Goal: Transaction & Acquisition: Purchase product/service

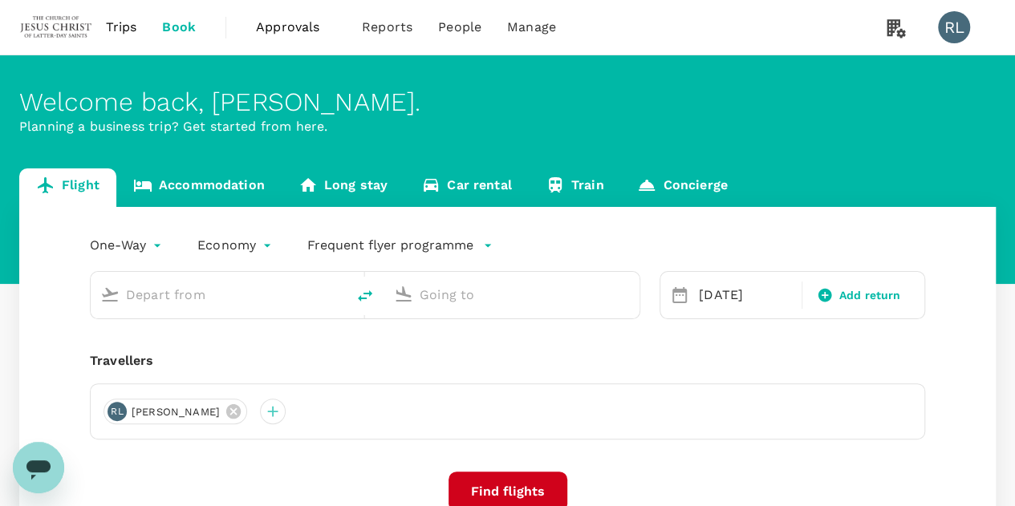
type input "Sandakan (SDK)"
type input "Kota Kinabalu Intl (BKI)"
type input "Sandakan (SDK)"
type input "Kota Kinabalu Intl (BKI)"
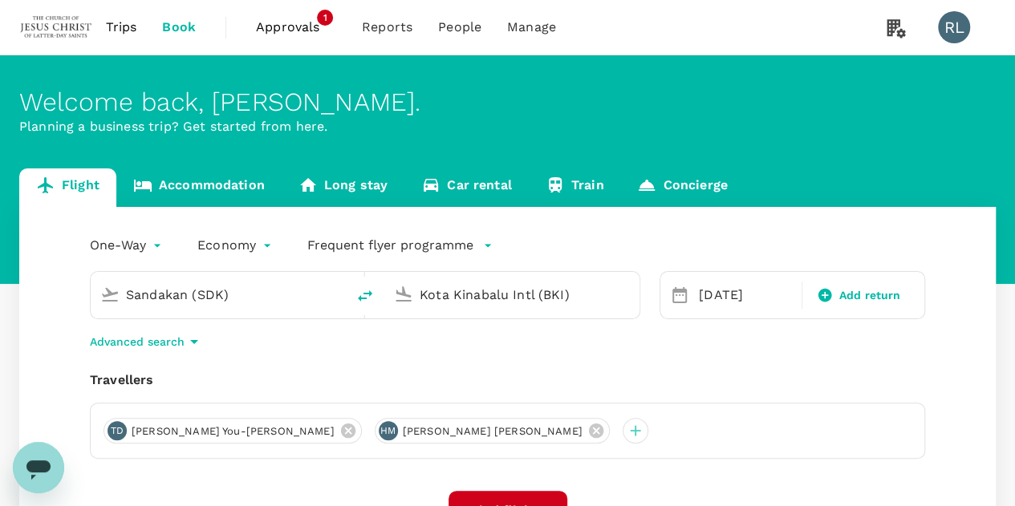
drag, startPoint x: 459, startPoint y: 434, endPoint x: 432, endPoint y: 441, distance: 27.4
click at [589, 434] on icon at bounding box center [596, 431] width 14 height 14
click at [340, 434] on icon at bounding box center [347, 431] width 14 height 14
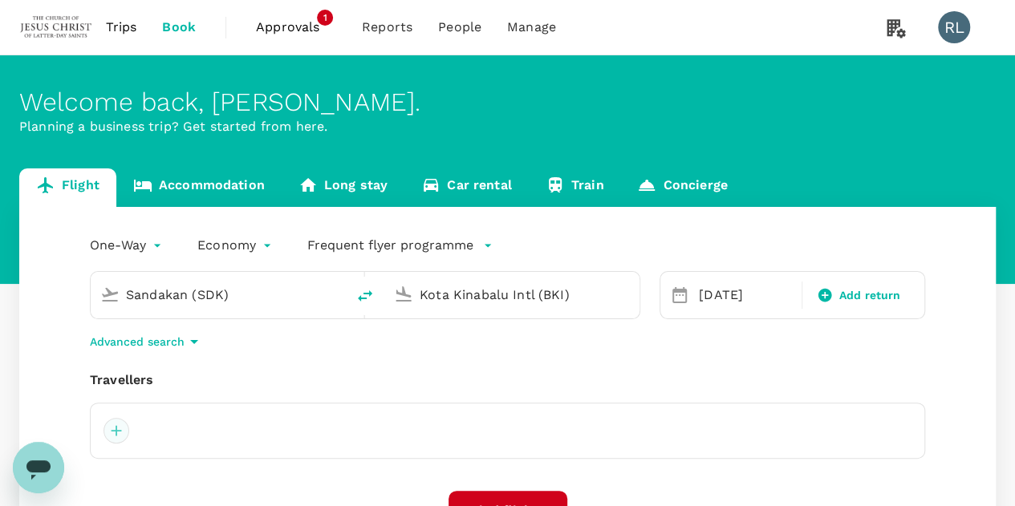
click at [114, 431] on div at bounding box center [116, 431] width 26 height 26
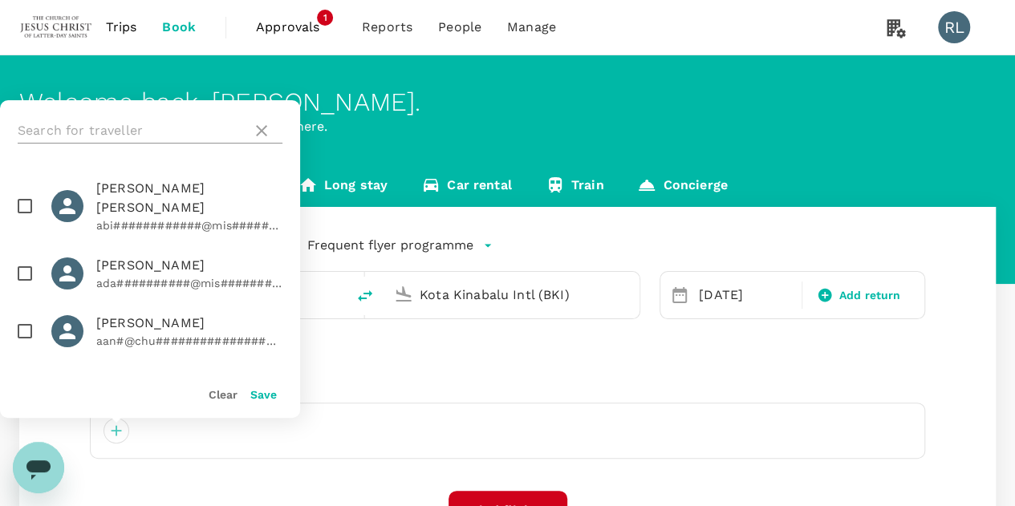
click at [120, 126] on input "text" at bounding box center [132, 131] width 228 height 26
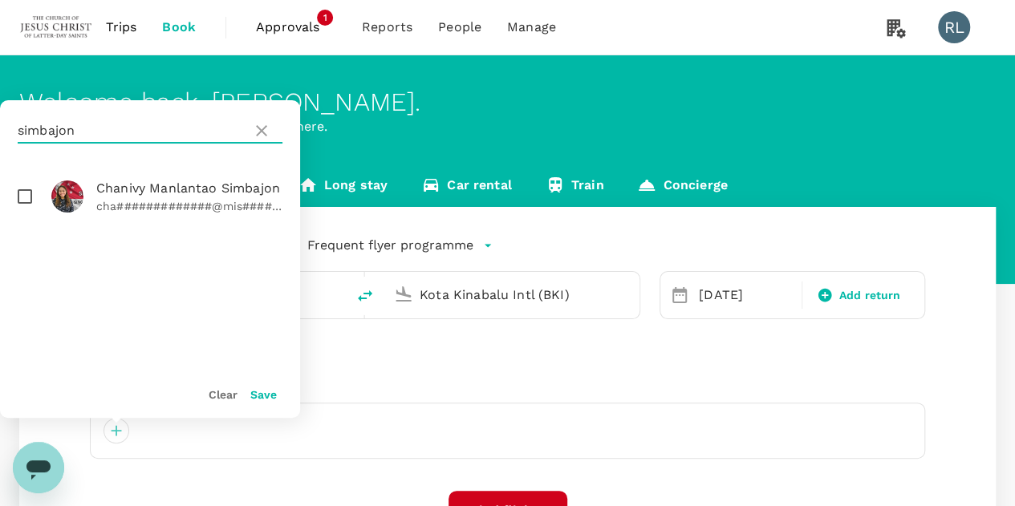
type input "simbajon"
click at [22, 197] on input "checkbox" at bounding box center [25, 197] width 34 height 34
checkbox input "true"
click at [263, 394] on button "Save" at bounding box center [263, 394] width 26 height 13
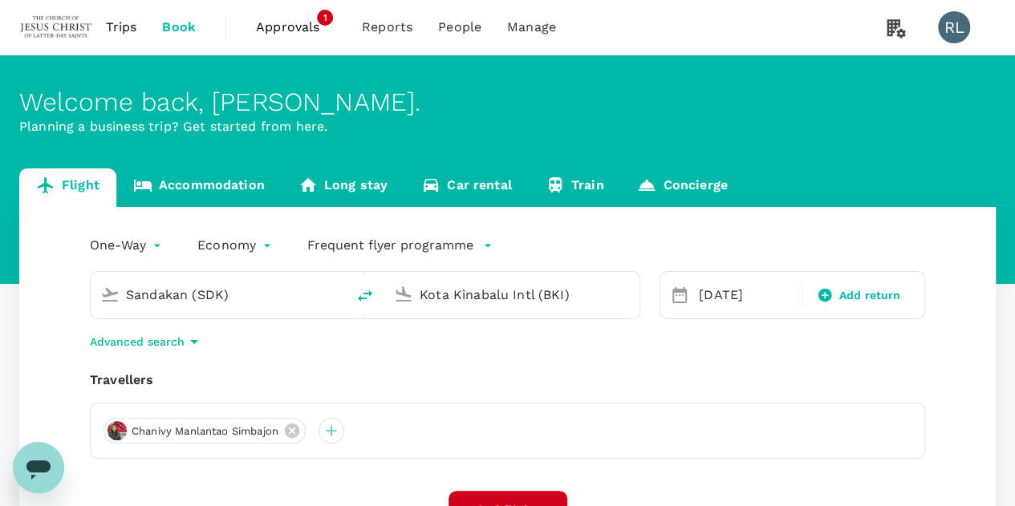
click at [262, 286] on input "Sandakan (SDK)" at bounding box center [219, 294] width 186 height 25
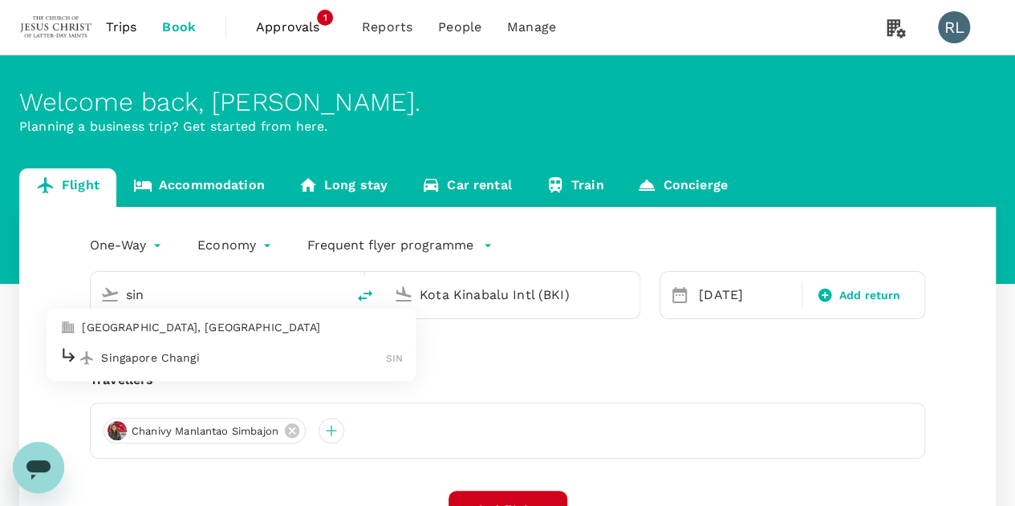
click at [203, 363] on p "Singapore Changi" at bounding box center [243, 358] width 285 height 16
type input "Singapore Changi (SIN)"
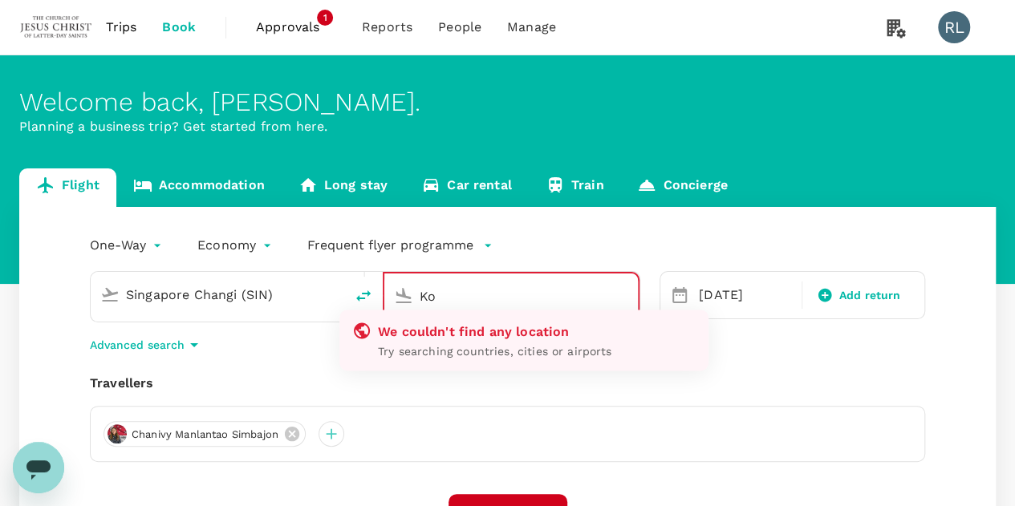
type input "K"
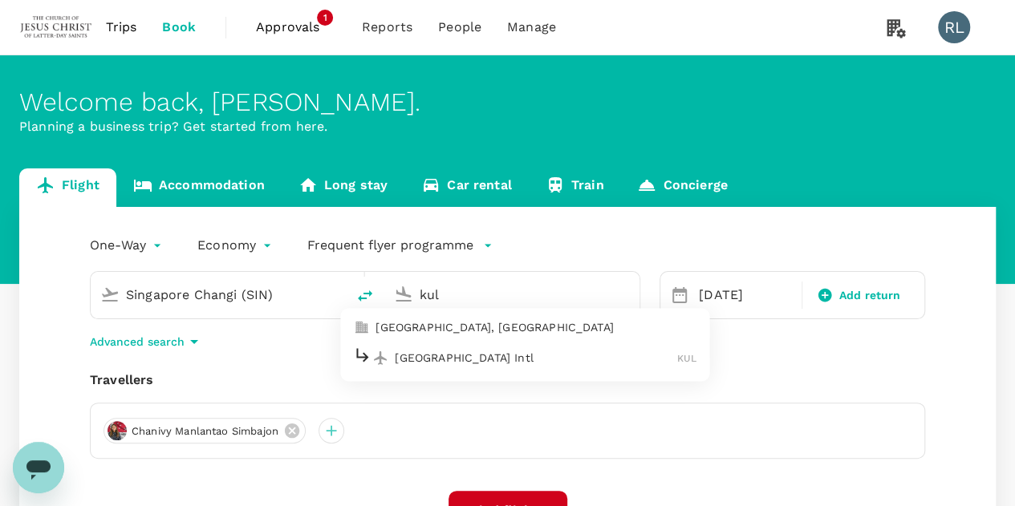
click at [440, 359] on p "[GEOGRAPHIC_DATA] Intl" at bounding box center [536, 358] width 282 height 16
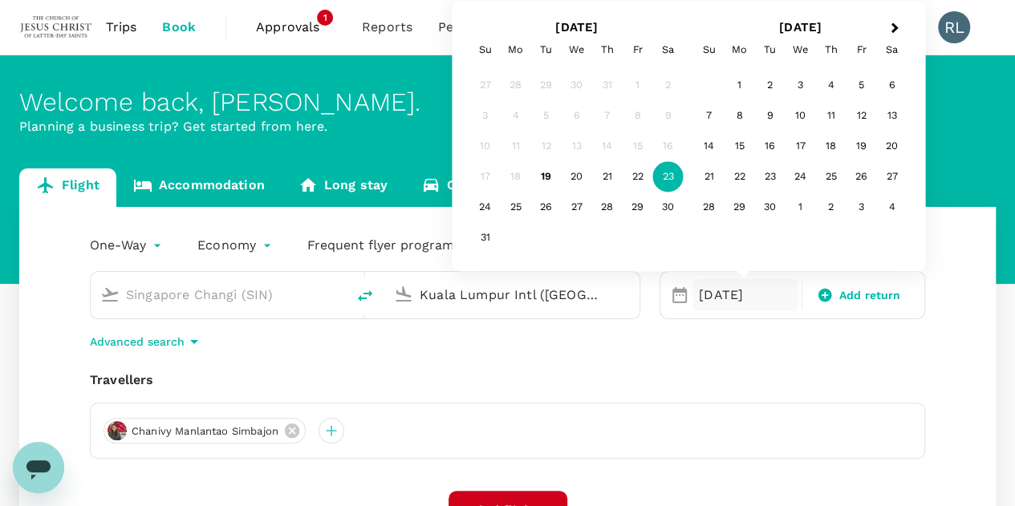
type input "Kuala Lumpur Intl ([GEOGRAPHIC_DATA])"
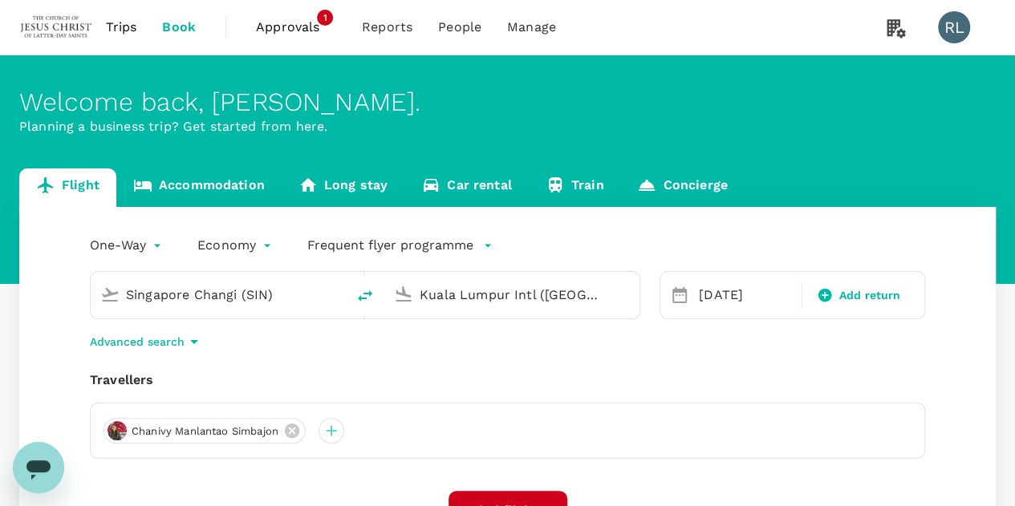
click at [882, 403] on div "Chanivy Manlantao Simbajon" at bounding box center [507, 431] width 835 height 56
click at [716, 292] on div "[DATE]" at bounding box center [745, 295] width 106 height 32
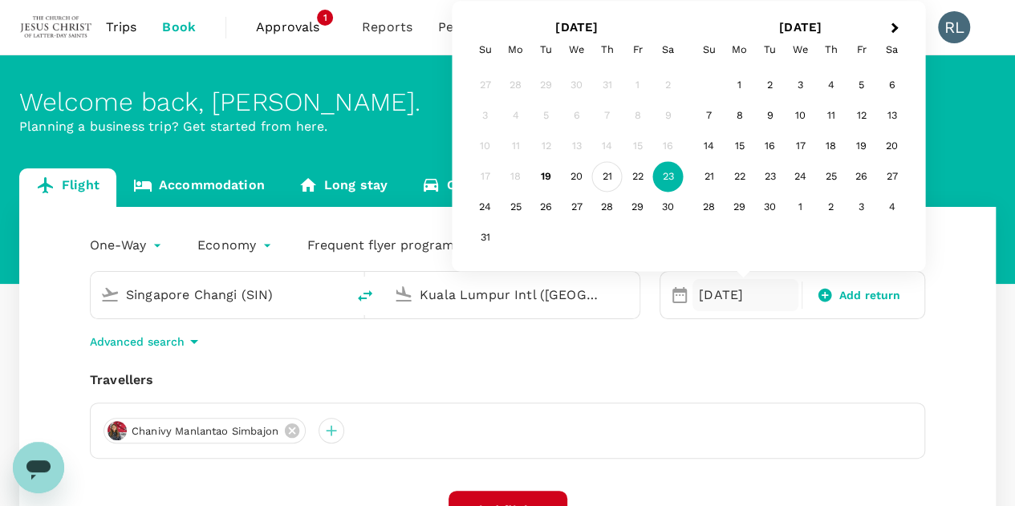
click at [606, 177] on div "21" at bounding box center [607, 177] width 30 height 30
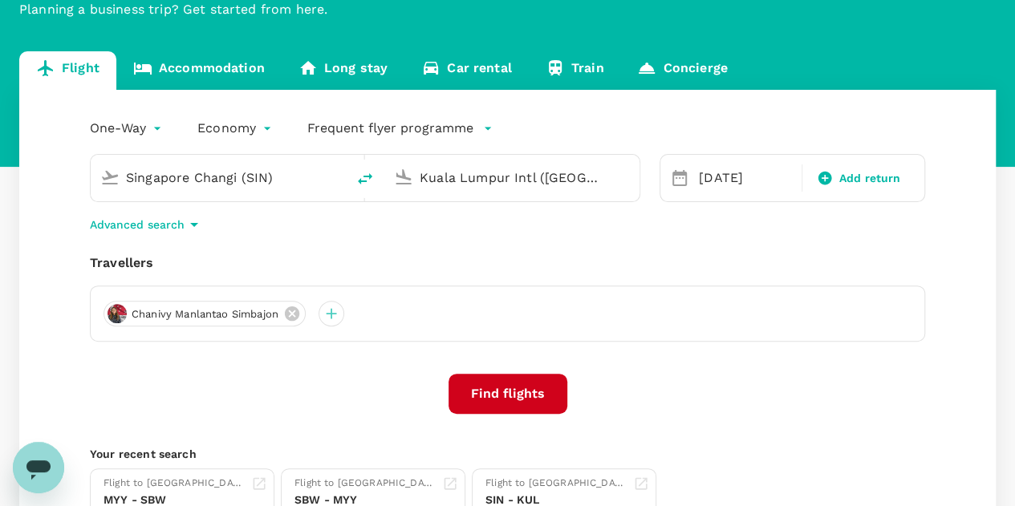
scroll to position [160, 0]
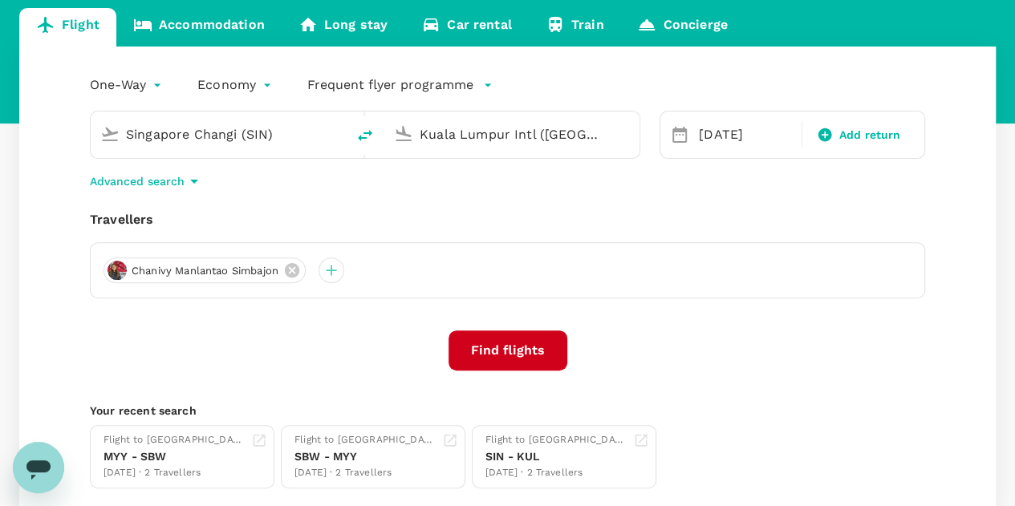
click at [517, 354] on button "Find flights" at bounding box center [507, 351] width 119 height 40
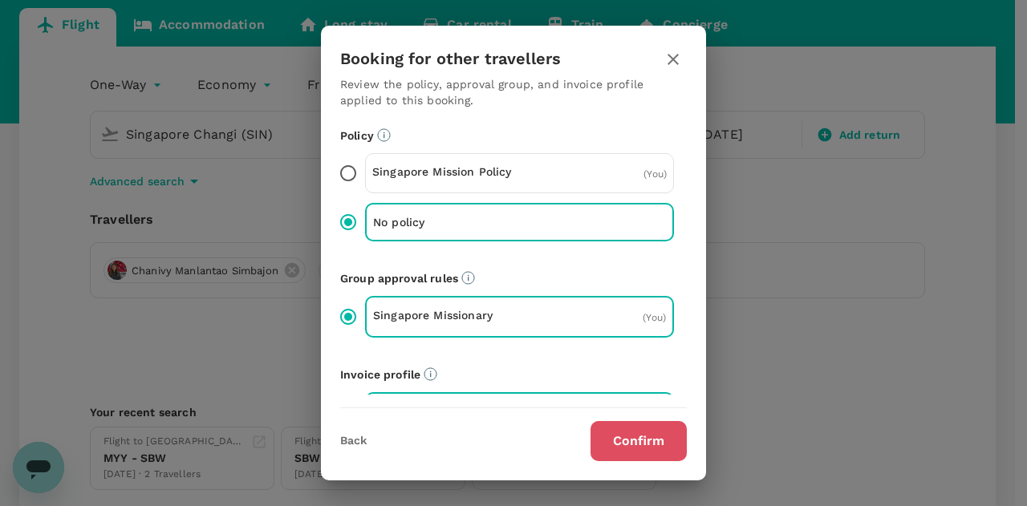
click at [621, 434] on button "Confirm" at bounding box center [638, 441] width 96 height 40
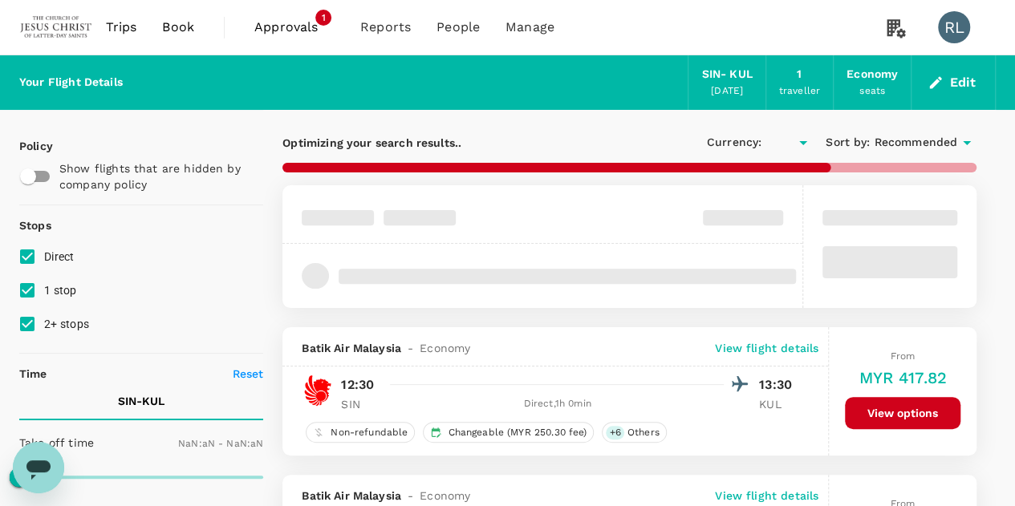
type input "MYR"
type input "1440"
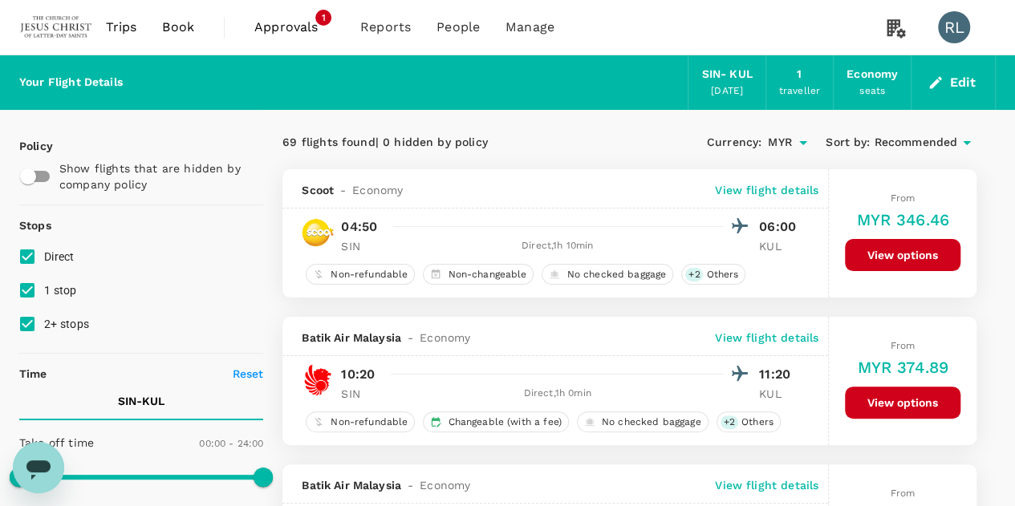
click at [903, 137] on span "Recommended" at bounding box center [915, 143] width 83 height 18
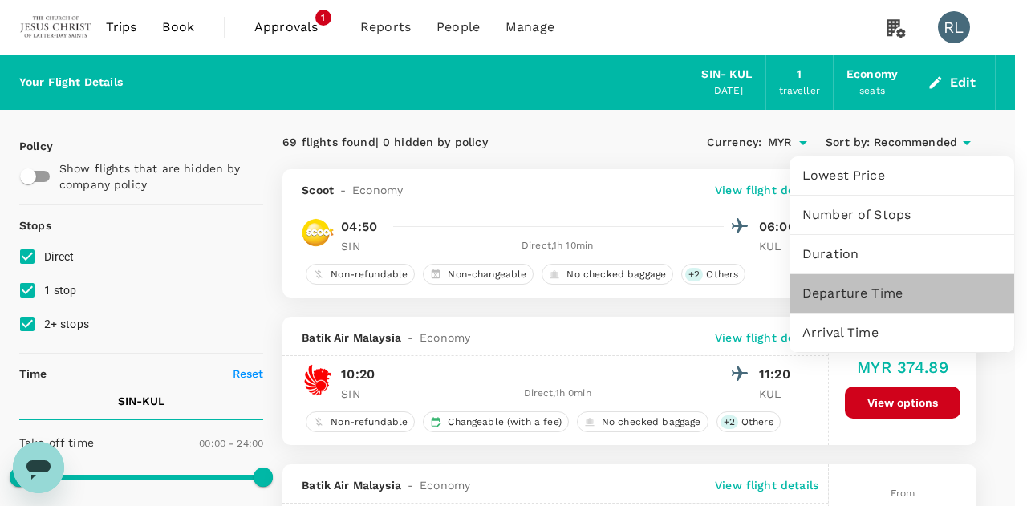
click at [854, 295] on span "Departure Time" at bounding box center [901, 293] width 199 height 19
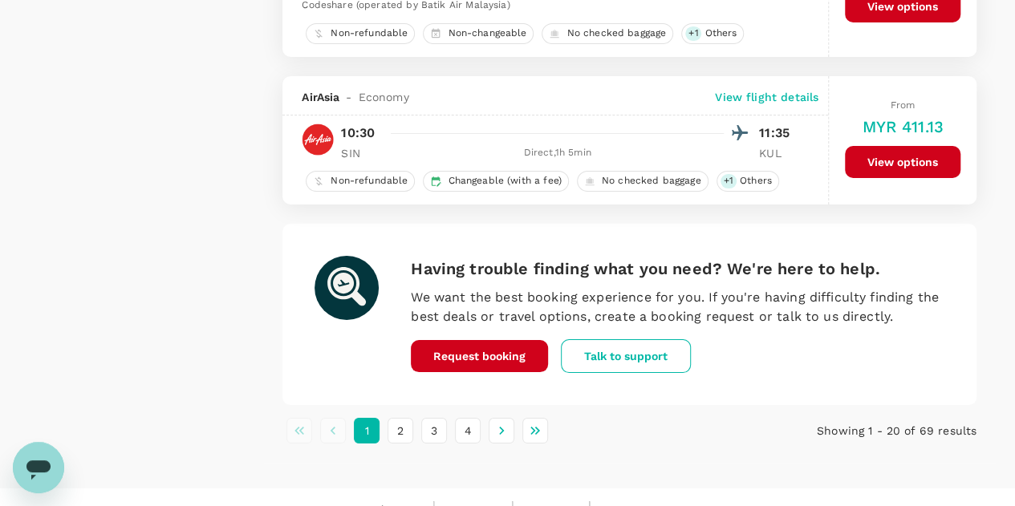
scroll to position [2927, 0]
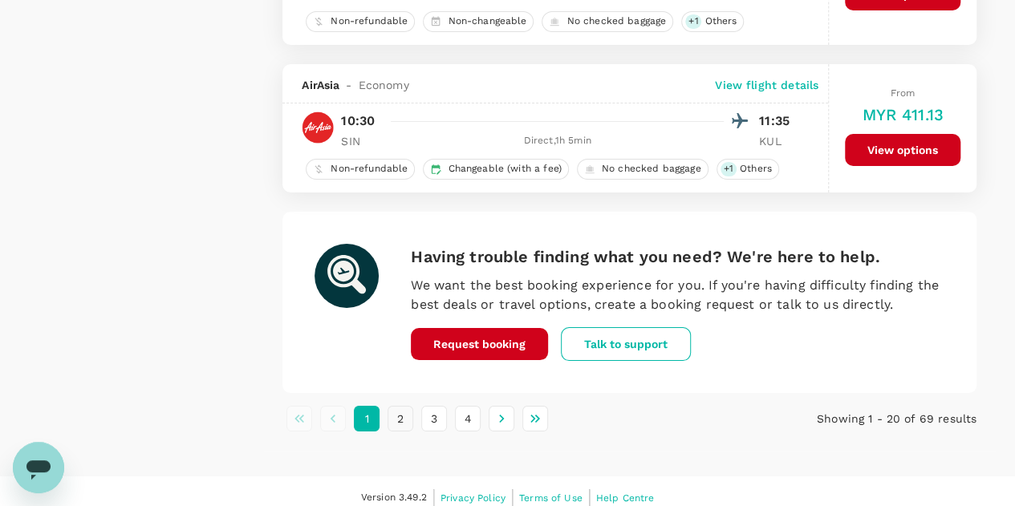
click at [399, 408] on button "2" at bounding box center [401, 419] width 26 height 26
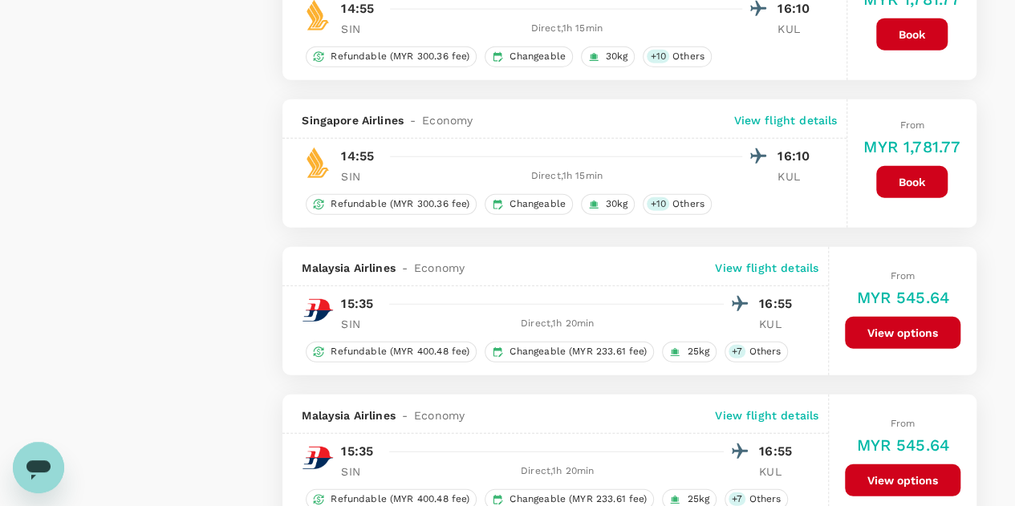
scroll to position [2086, 0]
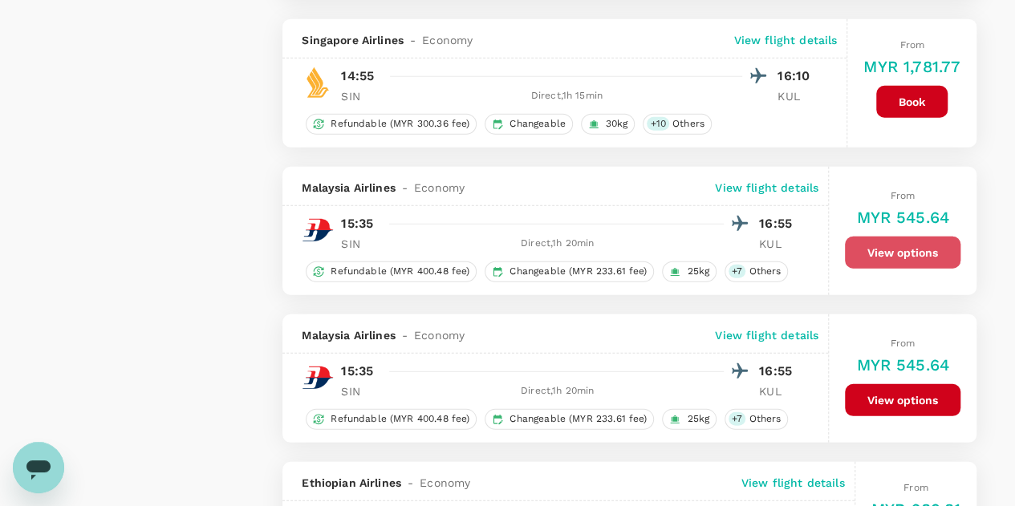
click at [903, 241] on button "View options" at bounding box center [903, 253] width 116 height 32
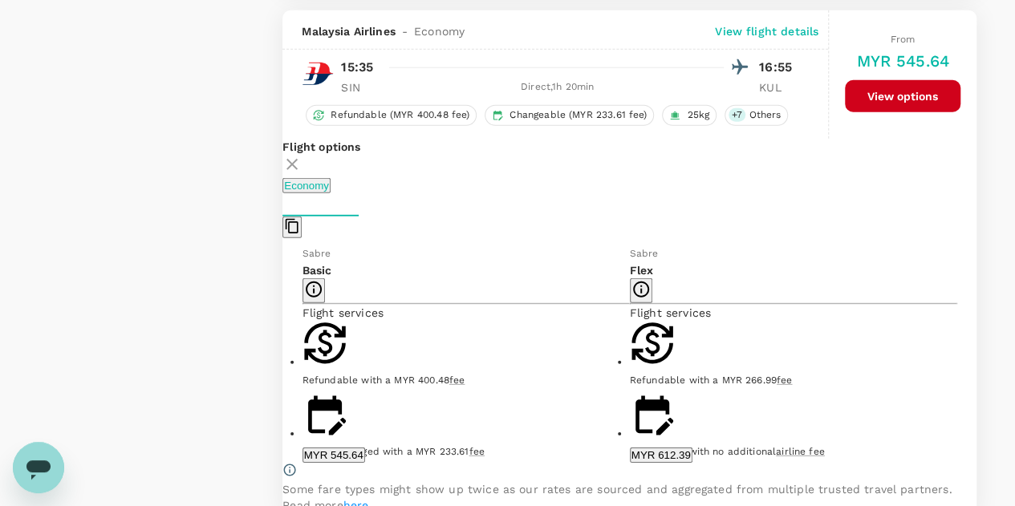
scroll to position [2245, 0]
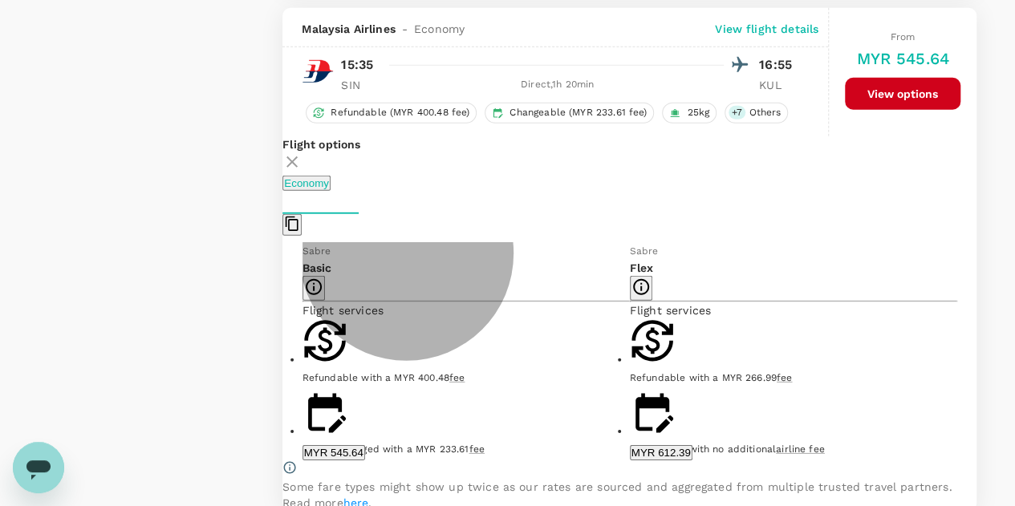
click at [365, 445] on button "MYR 545.64" at bounding box center [333, 452] width 63 height 15
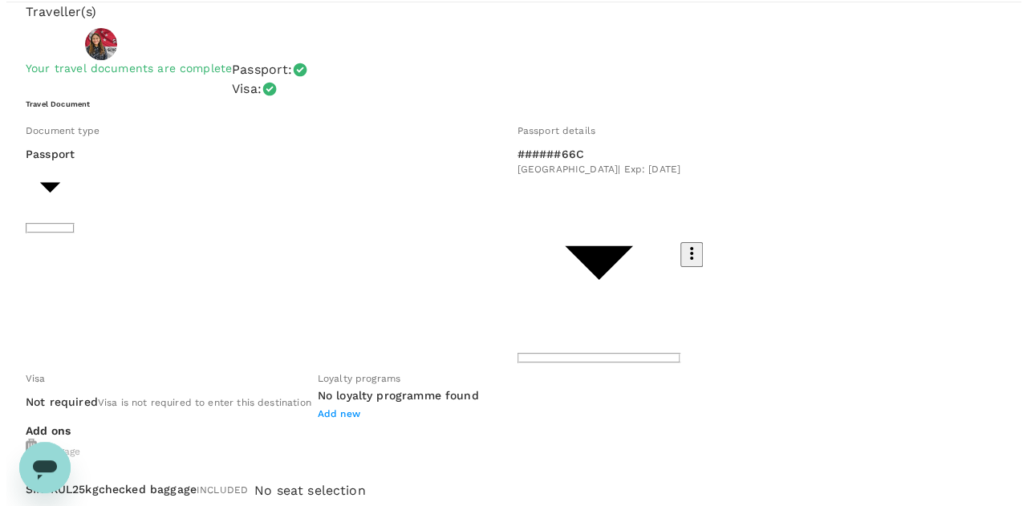
scroll to position [80, 0]
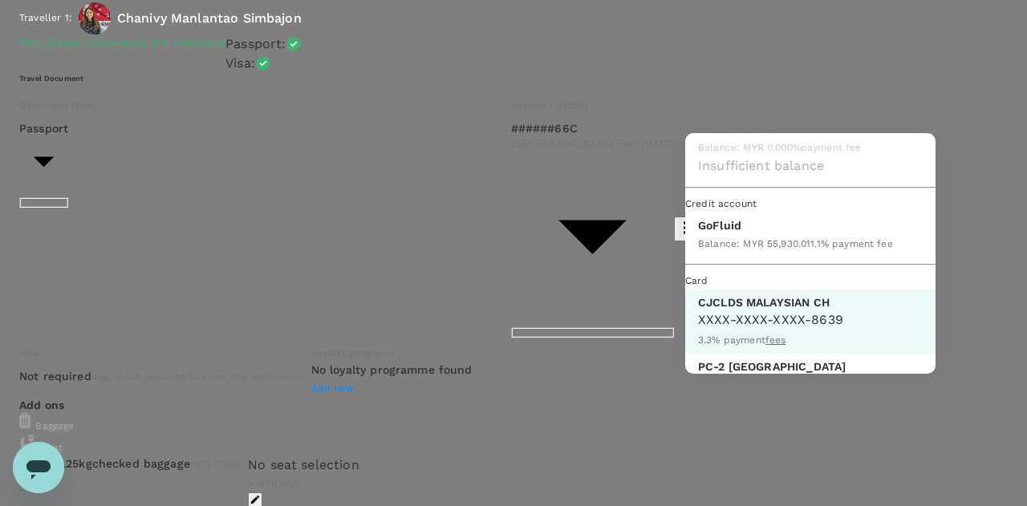
click at [735, 233] on p "GoFluid" at bounding box center [795, 225] width 195 height 16
type input "9b357727-6904-47bd-a44e-9a56bf7dfc7a"
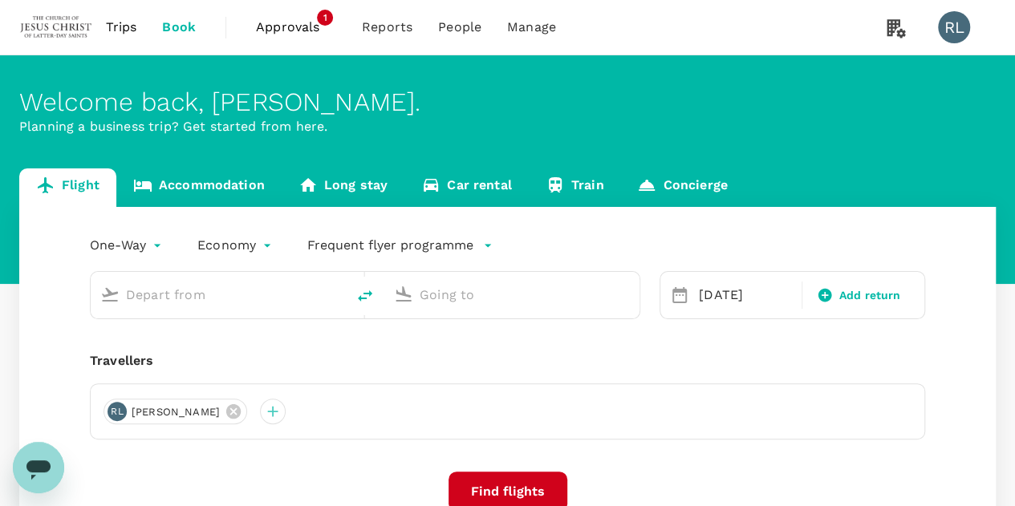
type input "Singapore Changi (SIN)"
type input "Kuala Lumpur Intl (KUL)"
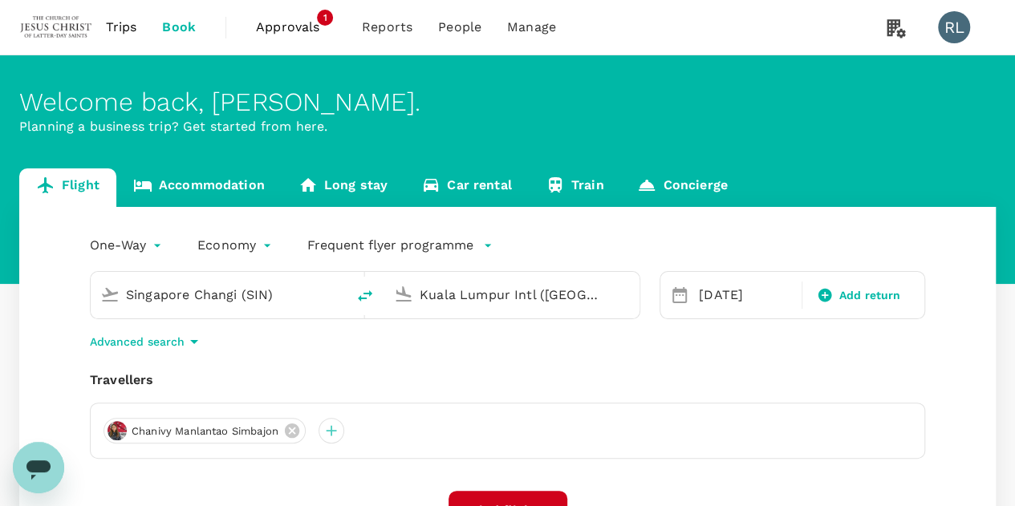
click at [367, 293] on icon "delete" at bounding box center [365, 295] width 14 height 11
type input "Kuala Lumpur Intl ([GEOGRAPHIC_DATA])"
type input "Singapore Changi (SIN)"
click at [709, 291] on div "[DATE]" at bounding box center [745, 295] width 106 height 32
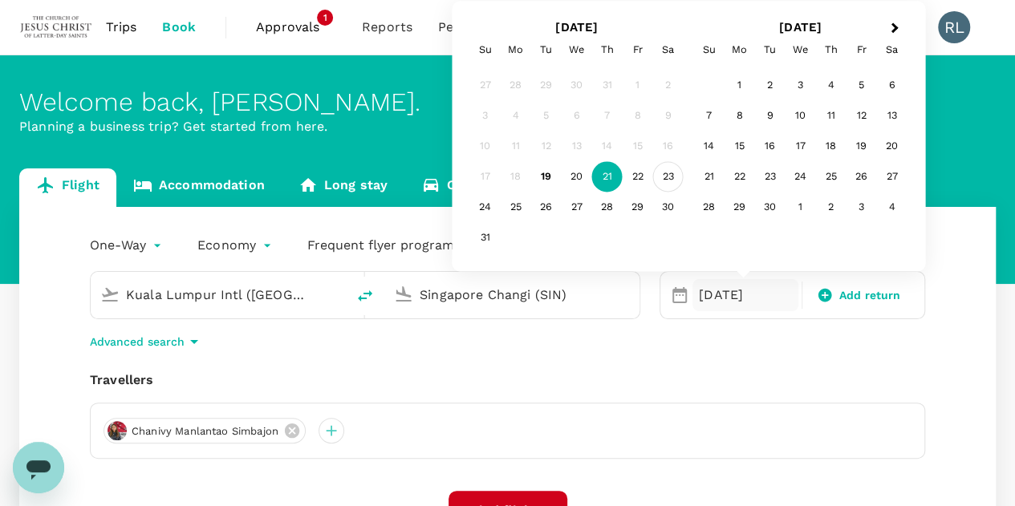
click at [672, 177] on div "23" at bounding box center [668, 177] width 30 height 30
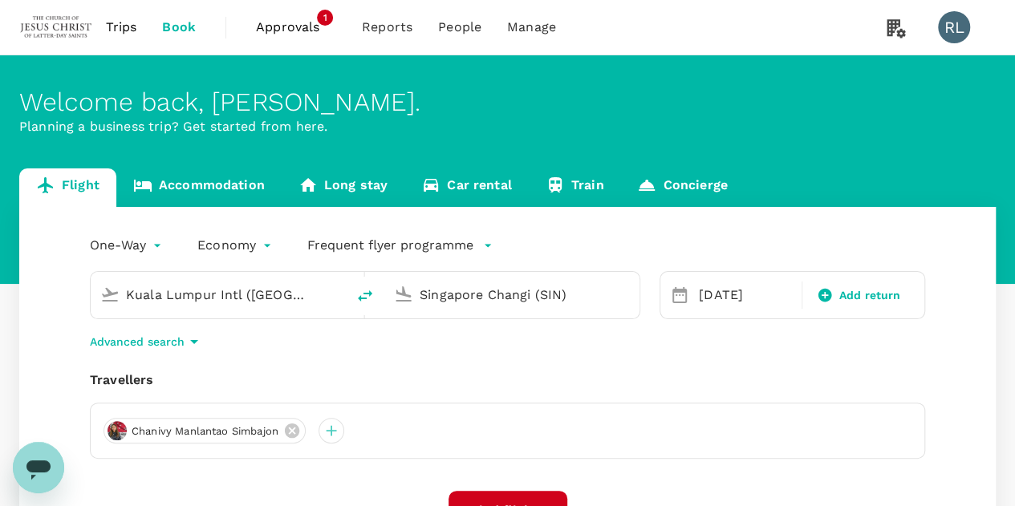
scroll to position [80, 0]
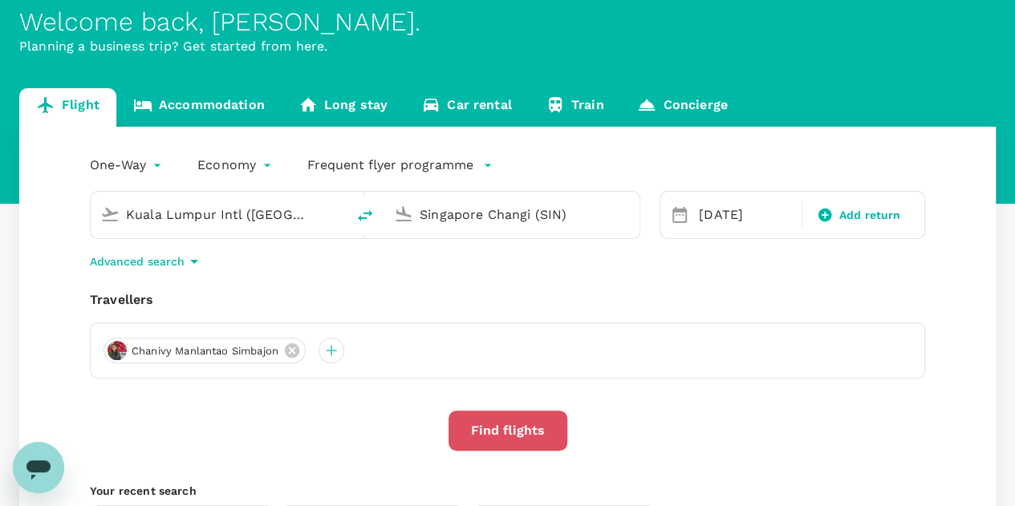
click at [501, 428] on button "Find flights" at bounding box center [507, 431] width 119 height 40
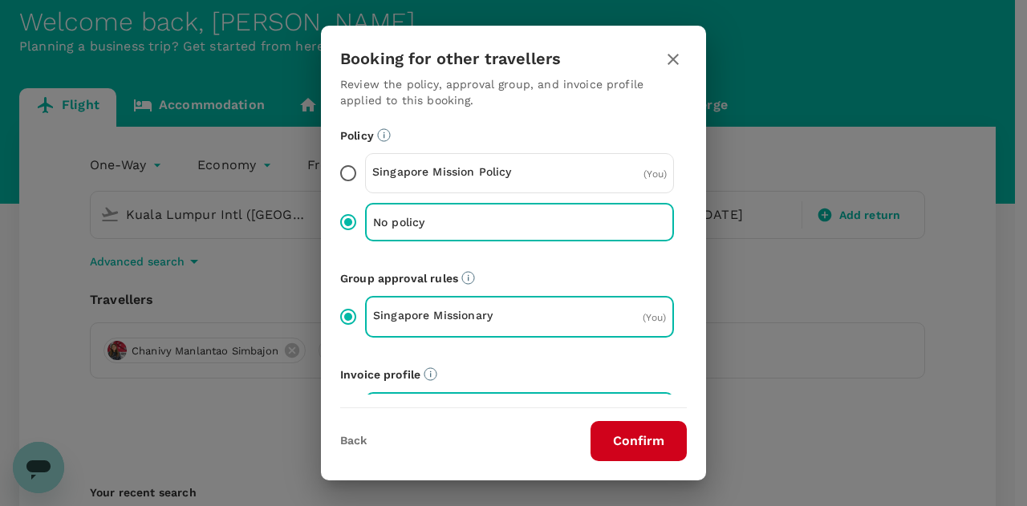
click at [647, 439] on button "Confirm" at bounding box center [638, 441] width 96 height 40
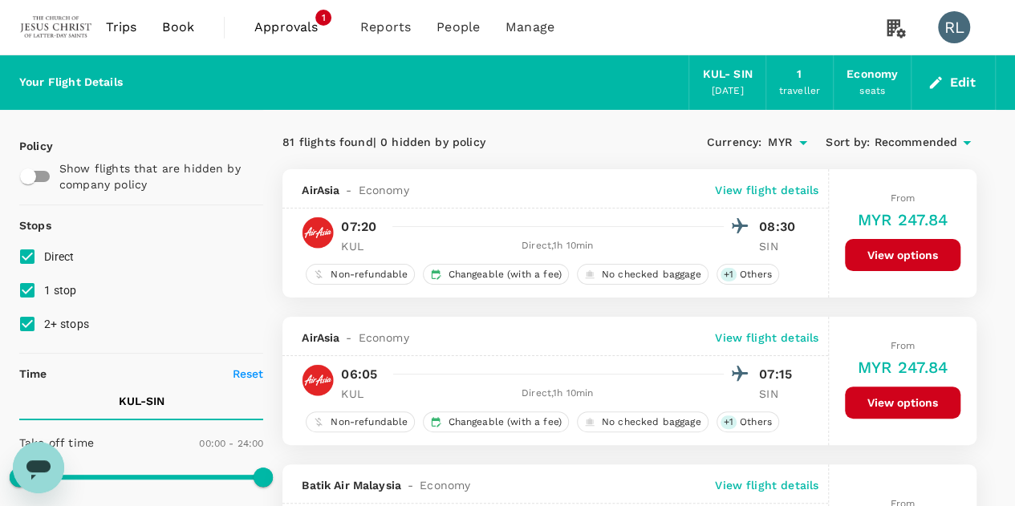
scroll to position [80, 0]
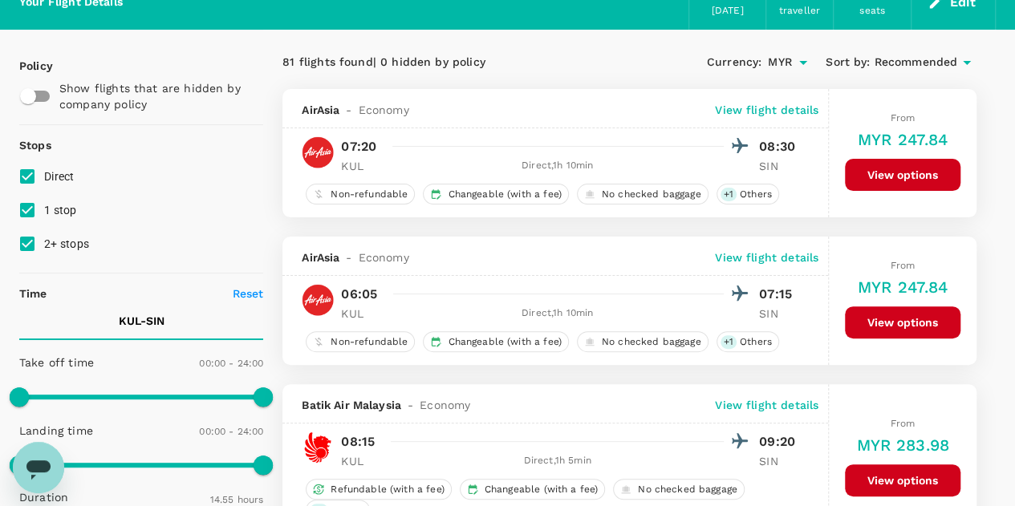
click at [936, 60] on span "Recommended" at bounding box center [915, 63] width 83 height 18
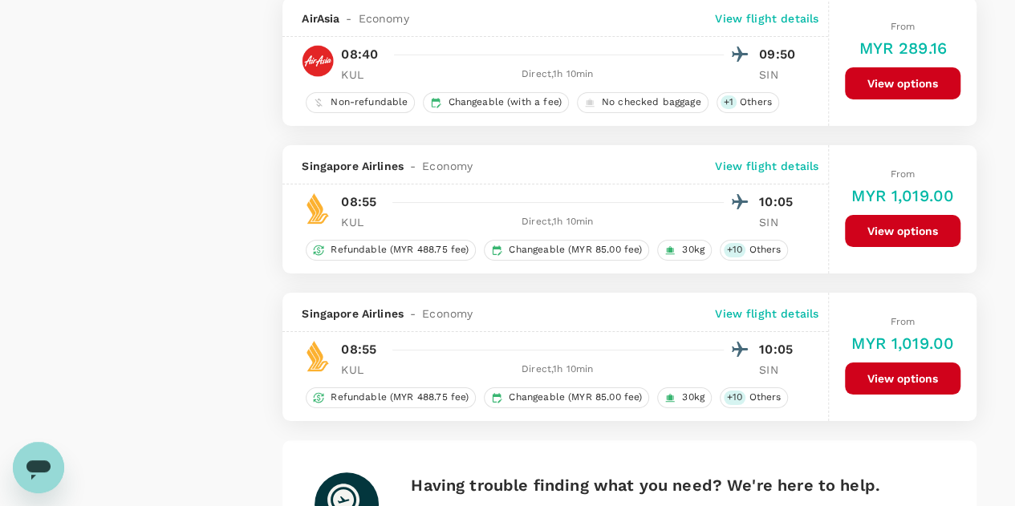
scroll to position [3033, 0]
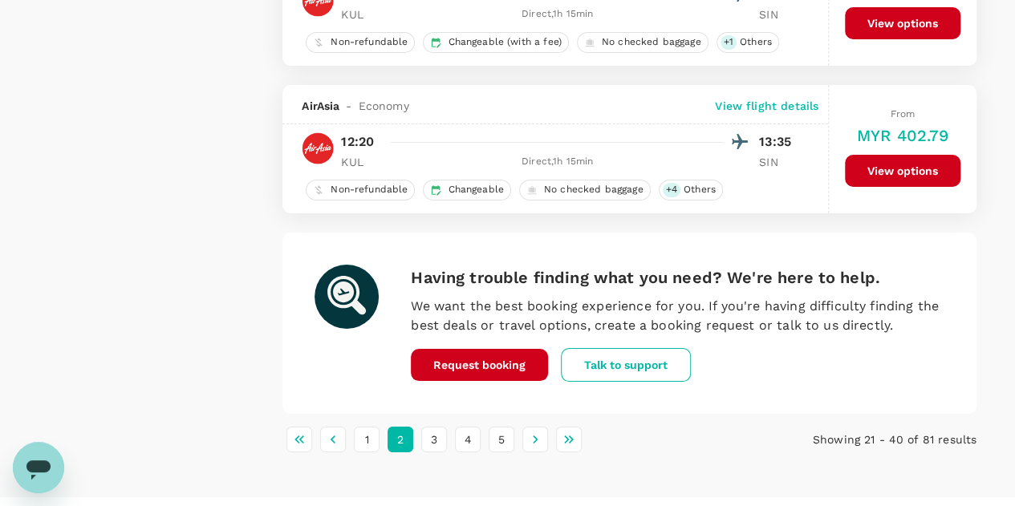
scroll to position [2948, 0]
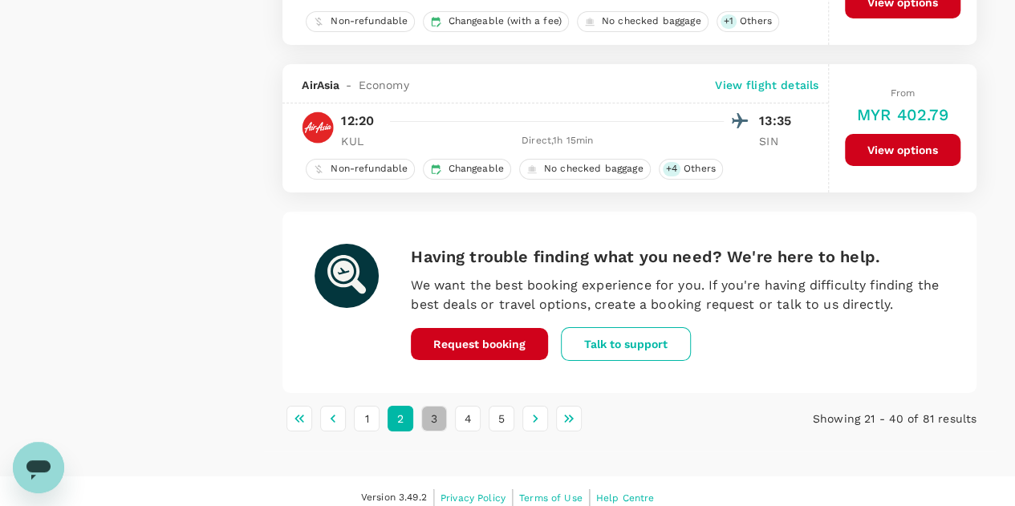
click at [431, 406] on button "3" at bounding box center [434, 419] width 26 height 26
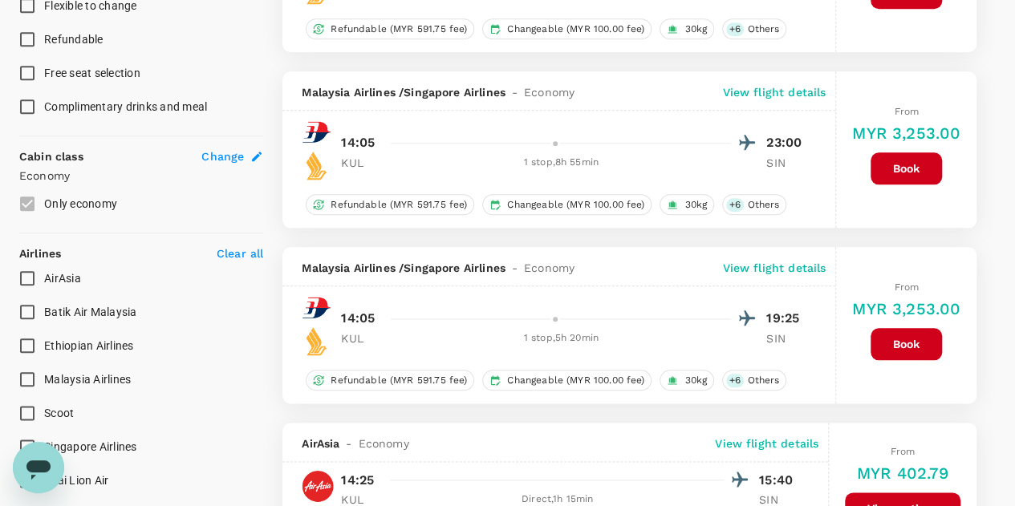
scroll to position [883, 0]
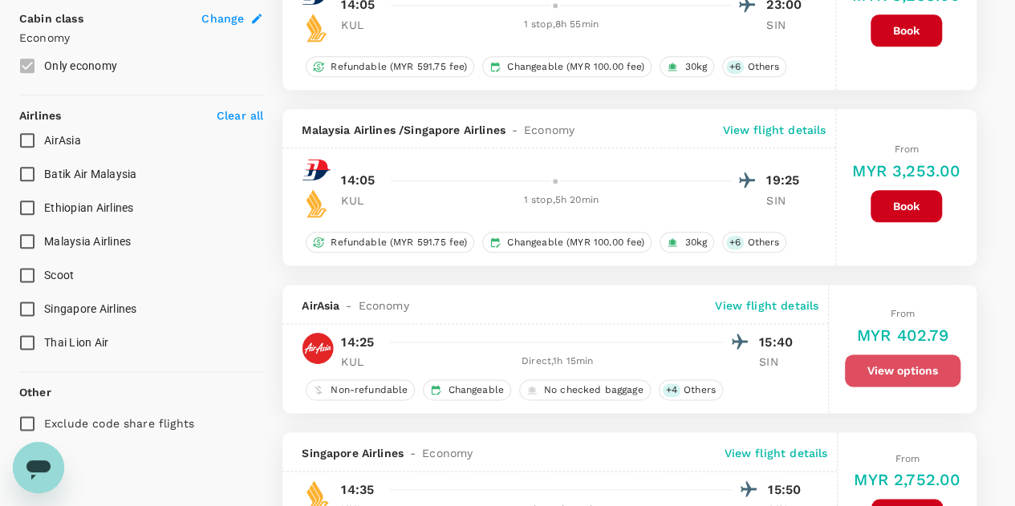
click at [899, 355] on button "View options" at bounding box center [903, 371] width 116 height 32
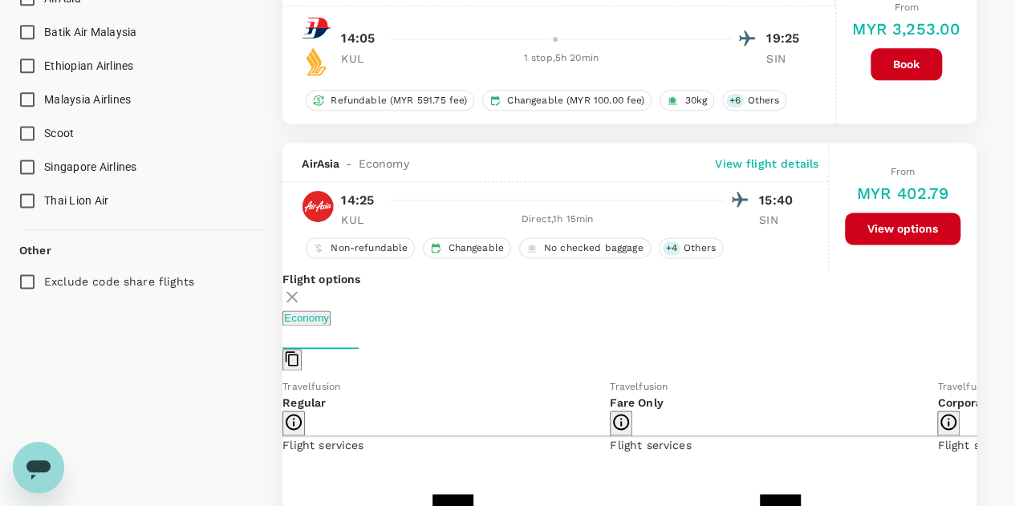
scroll to position [1086, 0]
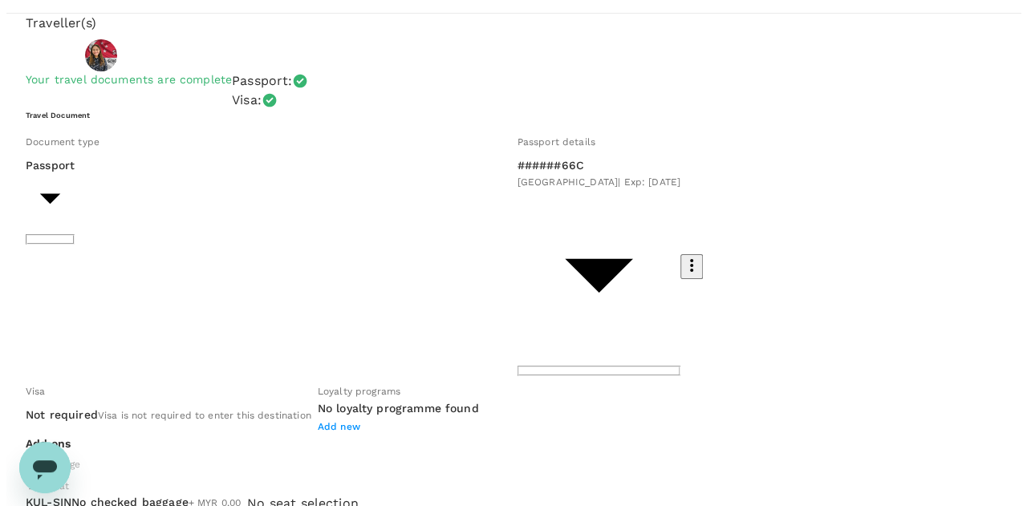
scroll to position [80, 0]
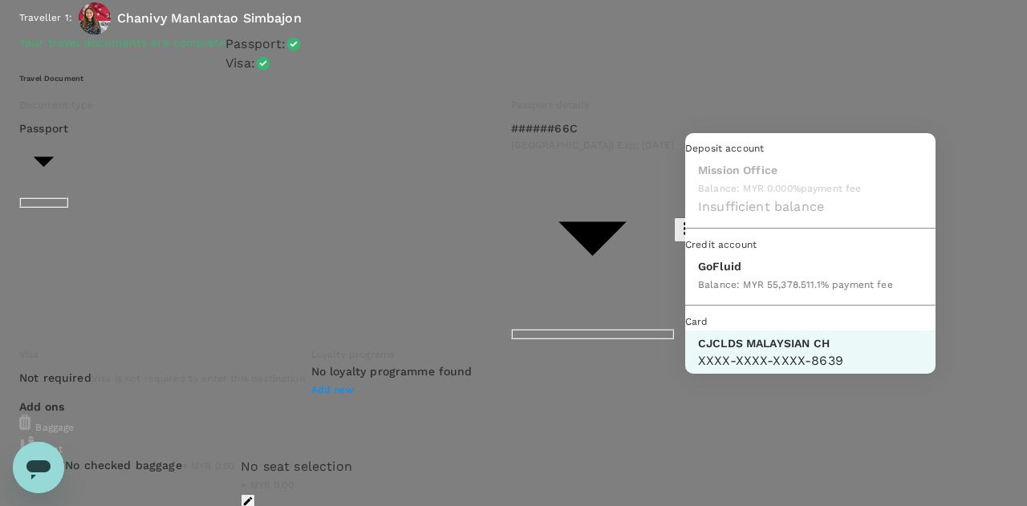
scroll to position [41, 0]
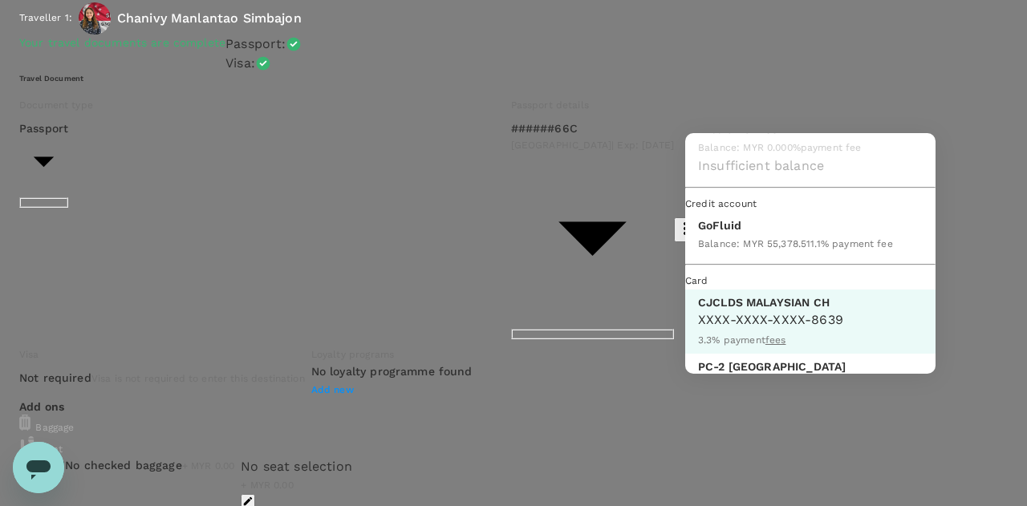
click at [752, 253] on div "Balance : MYR 55,378.51" at bounding box center [754, 242] width 112 height 19
type input "9b357727-6904-47bd-a44e-9a56bf7dfc7a"
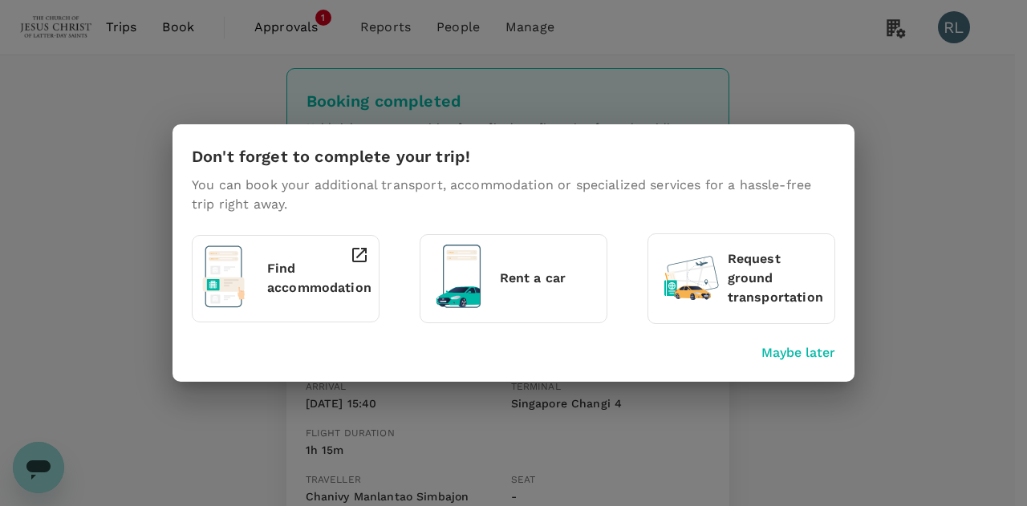
click at [778, 353] on p "Maybe later" at bounding box center [798, 352] width 74 height 19
